Goal: Task Accomplishment & Management: Manage account settings

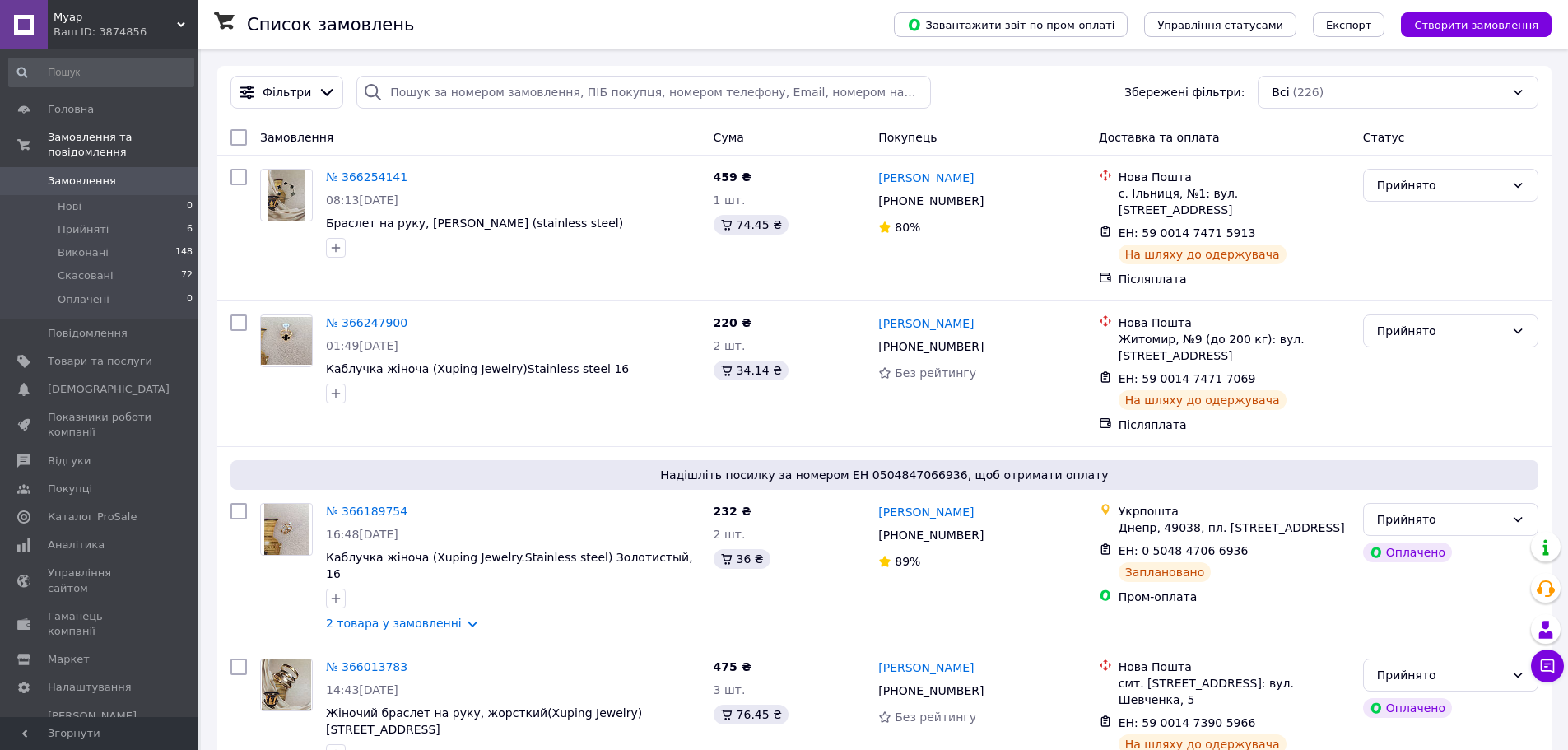
click at [430, 137] on div "Замовлення" at bounding box center [480, 138] width 453 height 30
click at [1547, 658] on icon at bounding box center [1548, 666] width 17 height 17
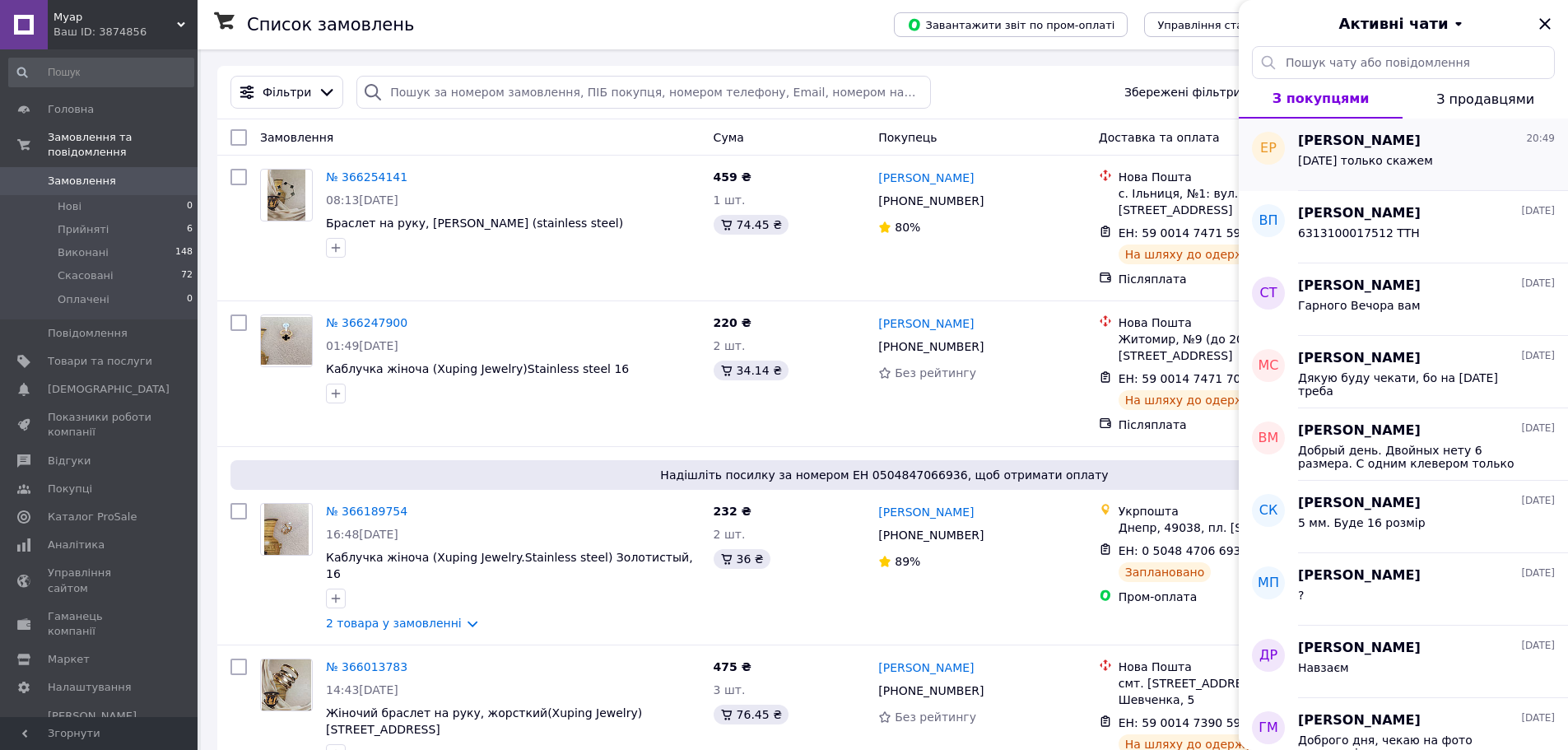
click at [1379, 145] on span "[PERSON_NAME]" at bounding box center [1360, 141] width 123 height 19
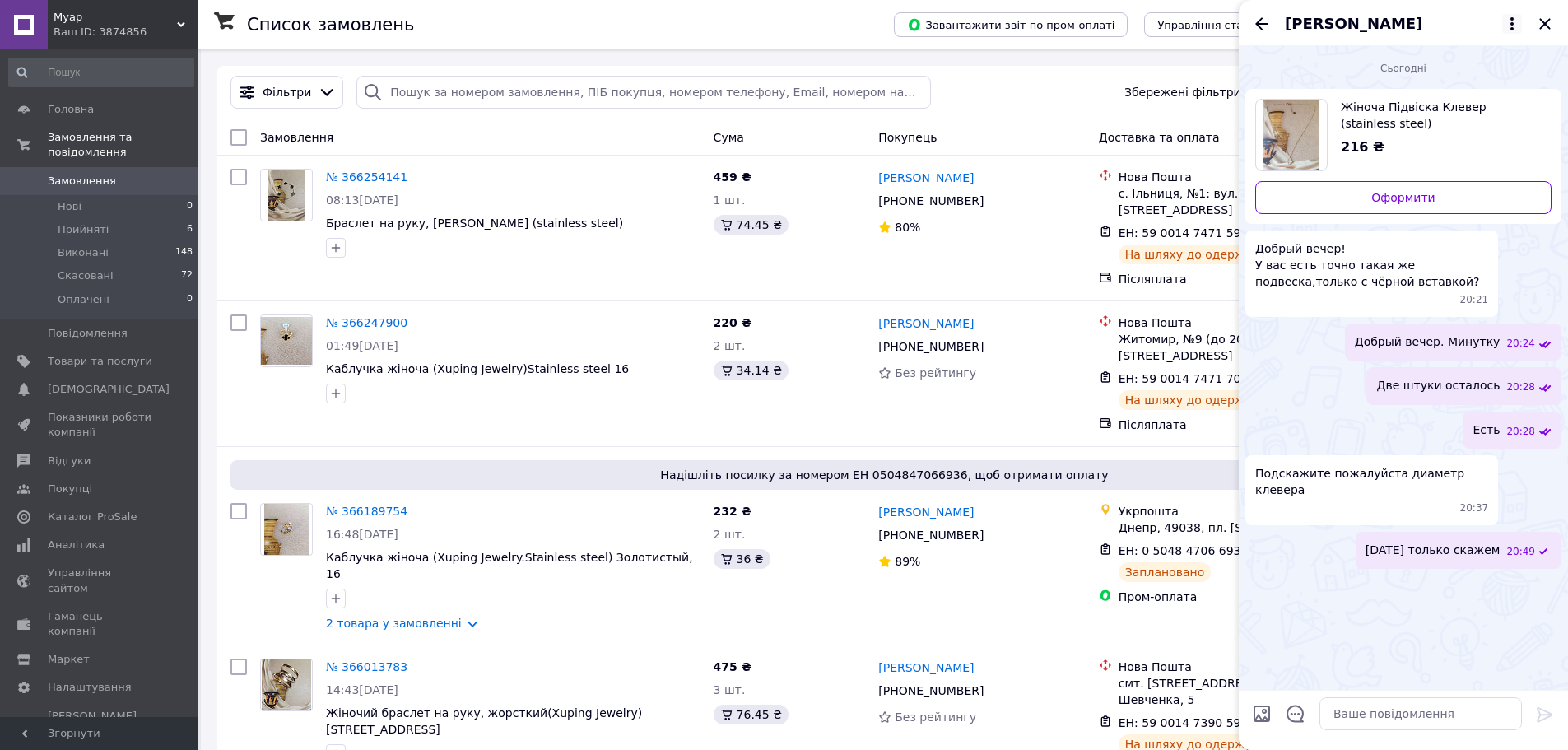
click at [1514, 20] on icon at bounding box center [1511, 23] width 20 height 20
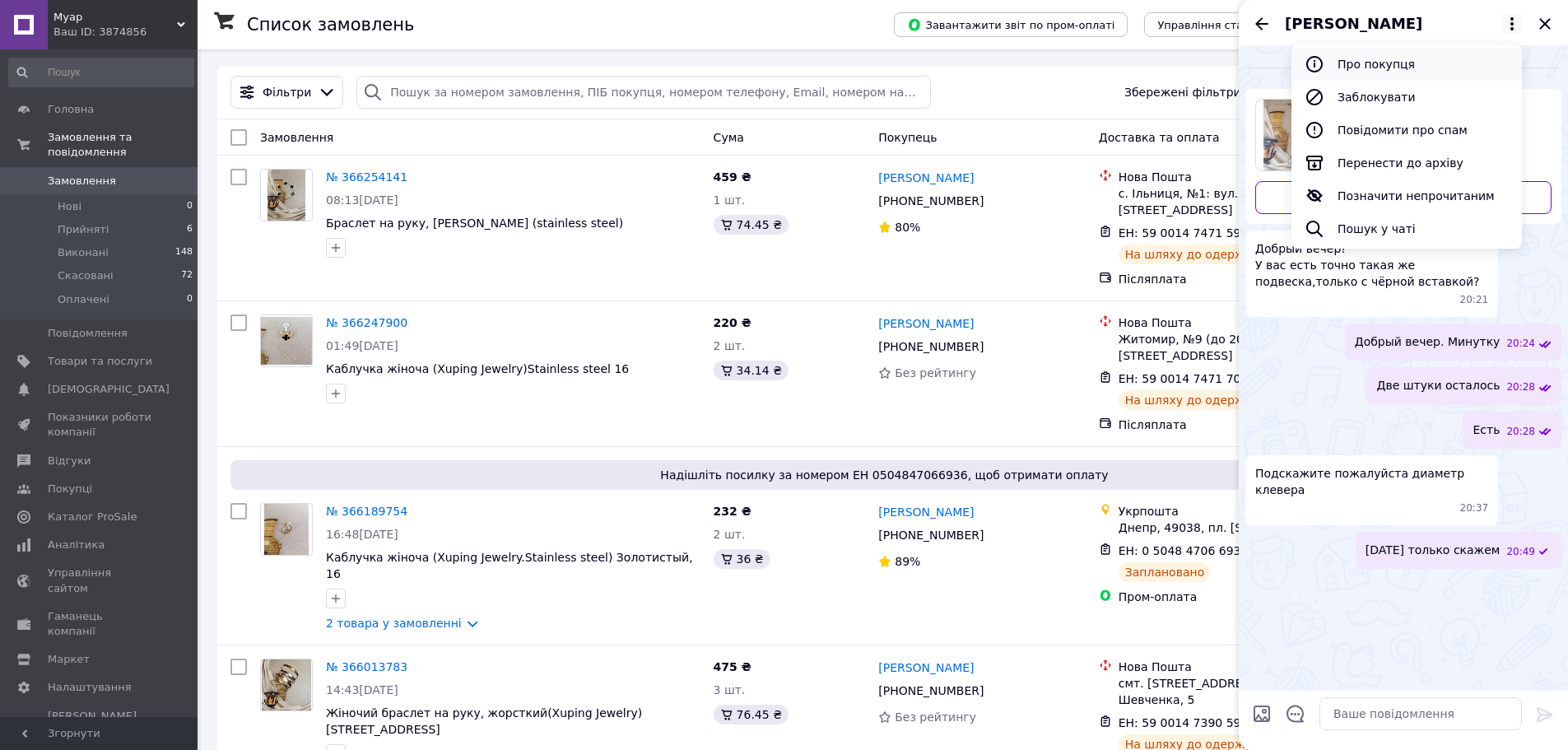
click at [1368, 62] on button "Про покупця" at bounding box center [1406, 63] width 230 height 33
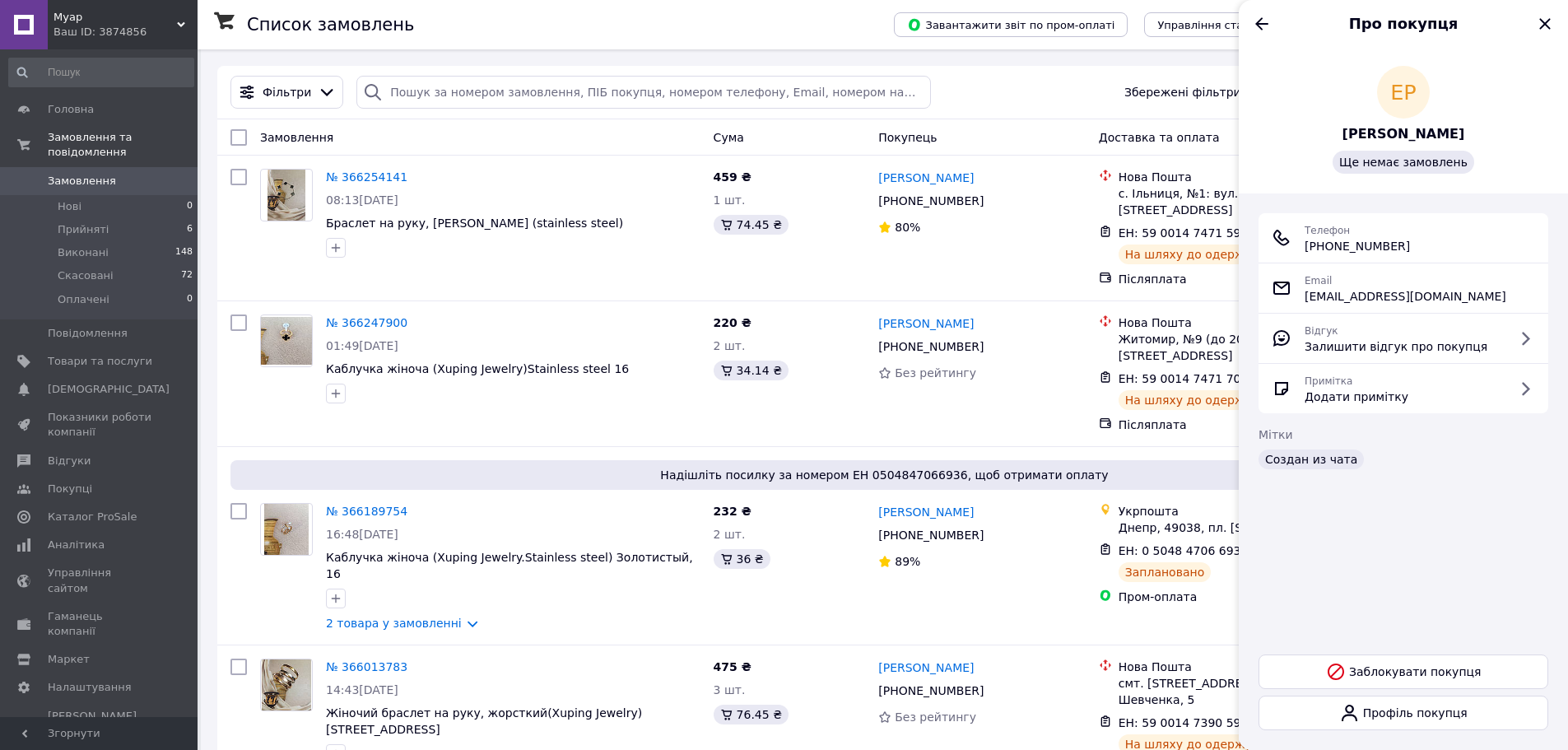
click at [1402, 131] on span "[PERSON_NAME]" at bounding box center [1404, 135] width 123 height 19
